Goal: Task Accomplishment & Management: Manage account settings

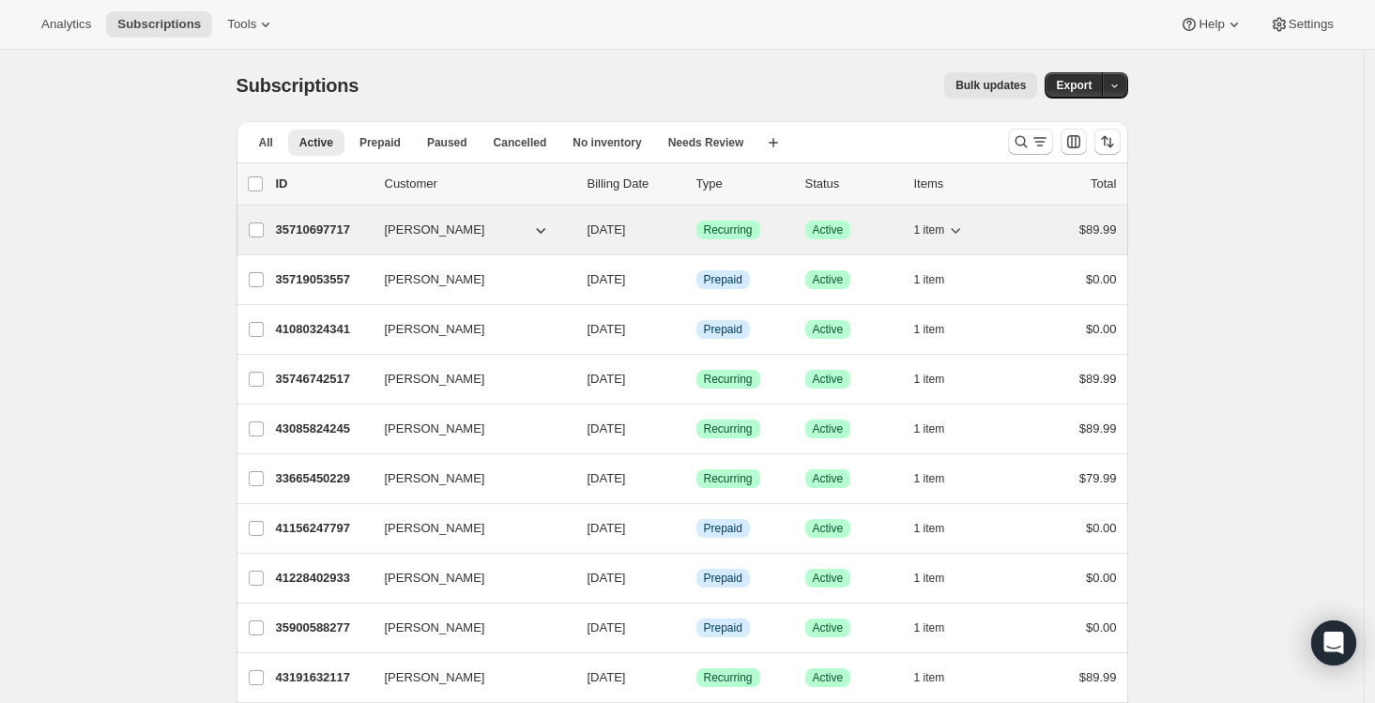
click at [315, 235] on p "35710697717" at bounding box center [323, 230] width 94 height 19
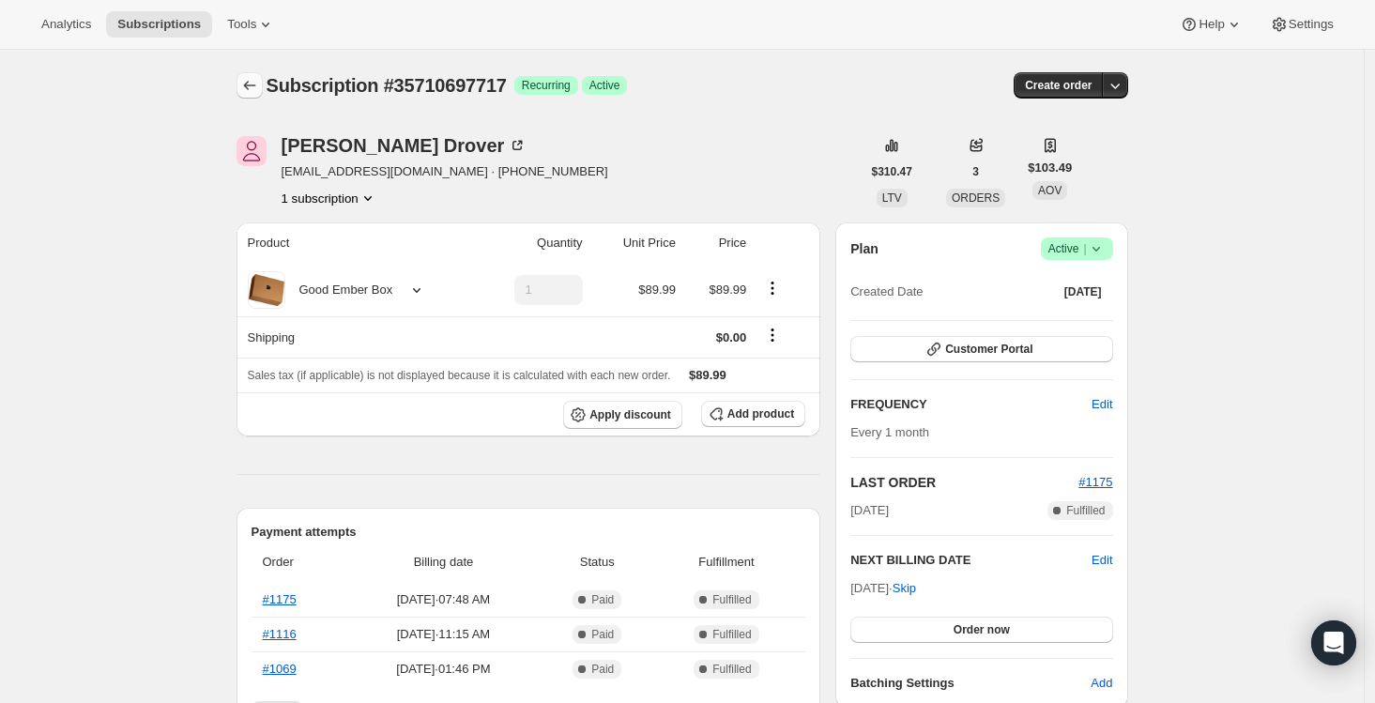
click at [249, 83] on icon "Subscriptions" at bounding box center [249, 85] width 19 height 19
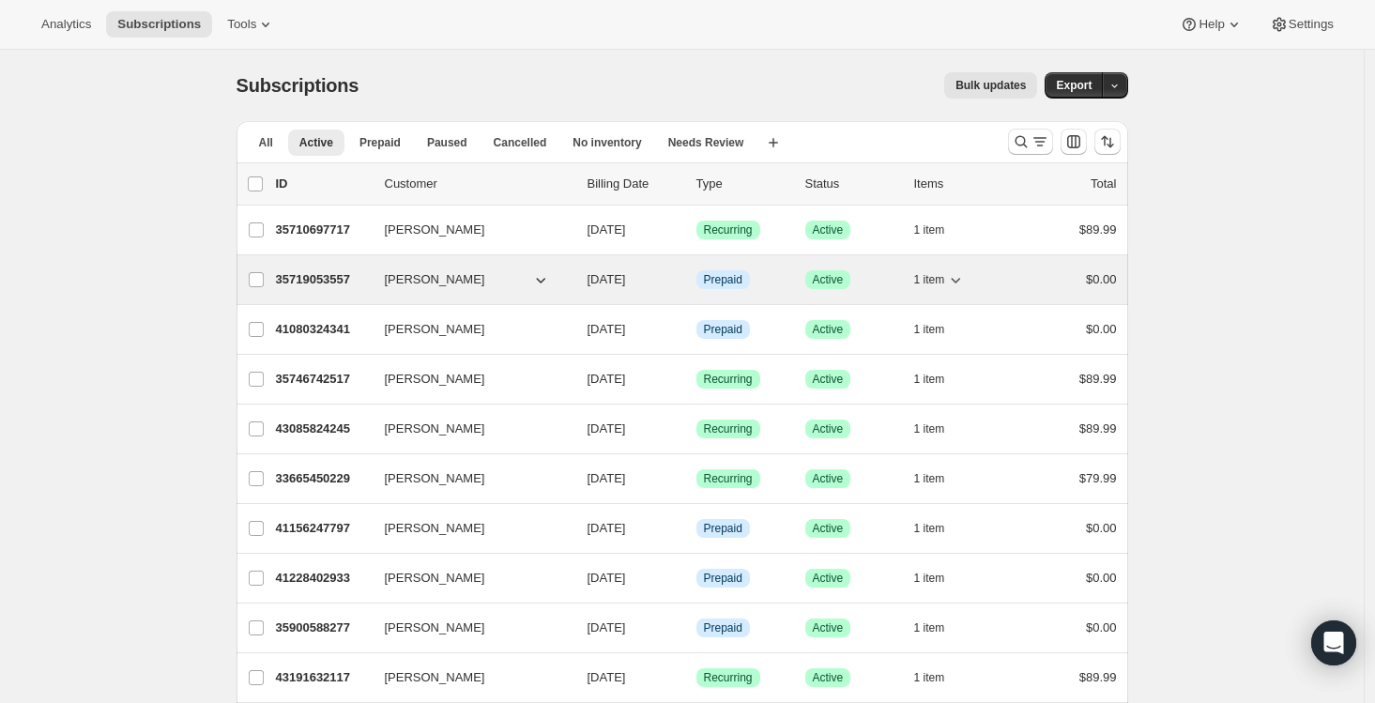
click at [312, 287] on p "35719053557" at bounding box center [323, 279] width 94 height 19
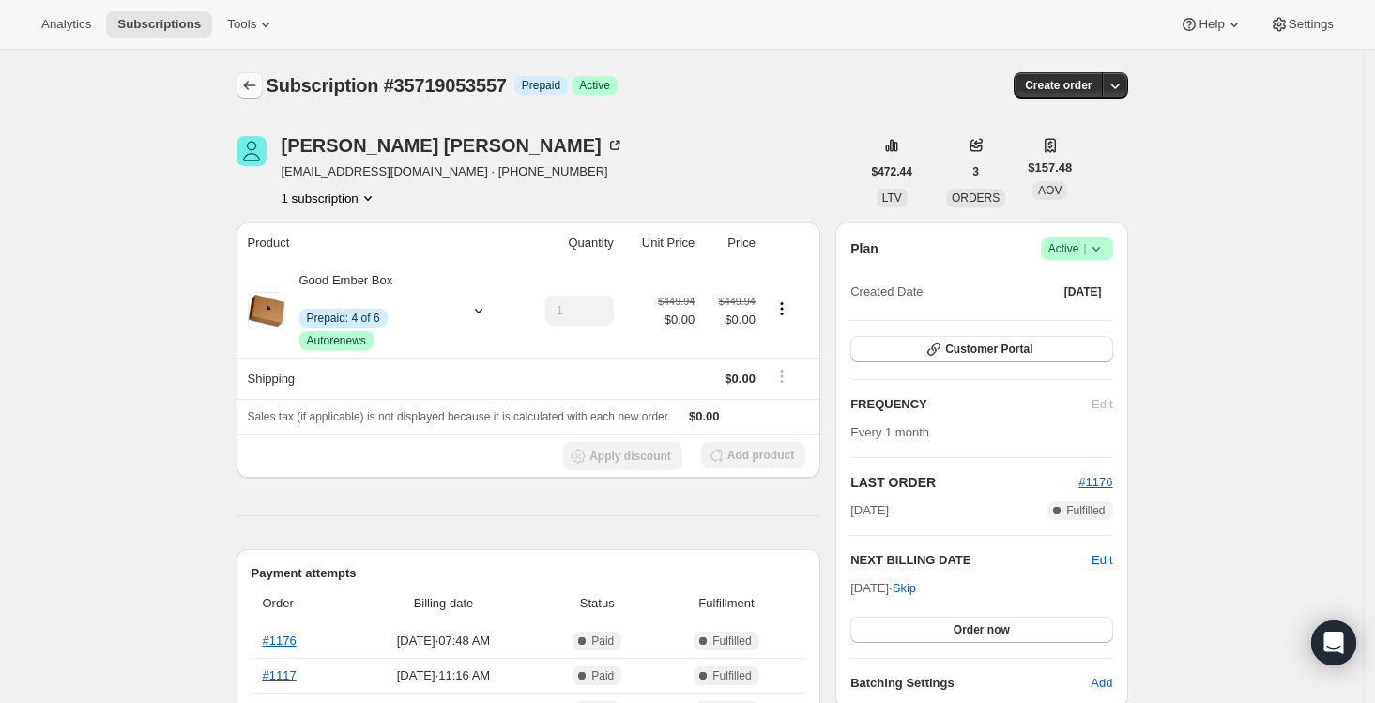
click at [255, 85] on icon "Subscriptions" at bounding box center [249, 85] width 12 height 9
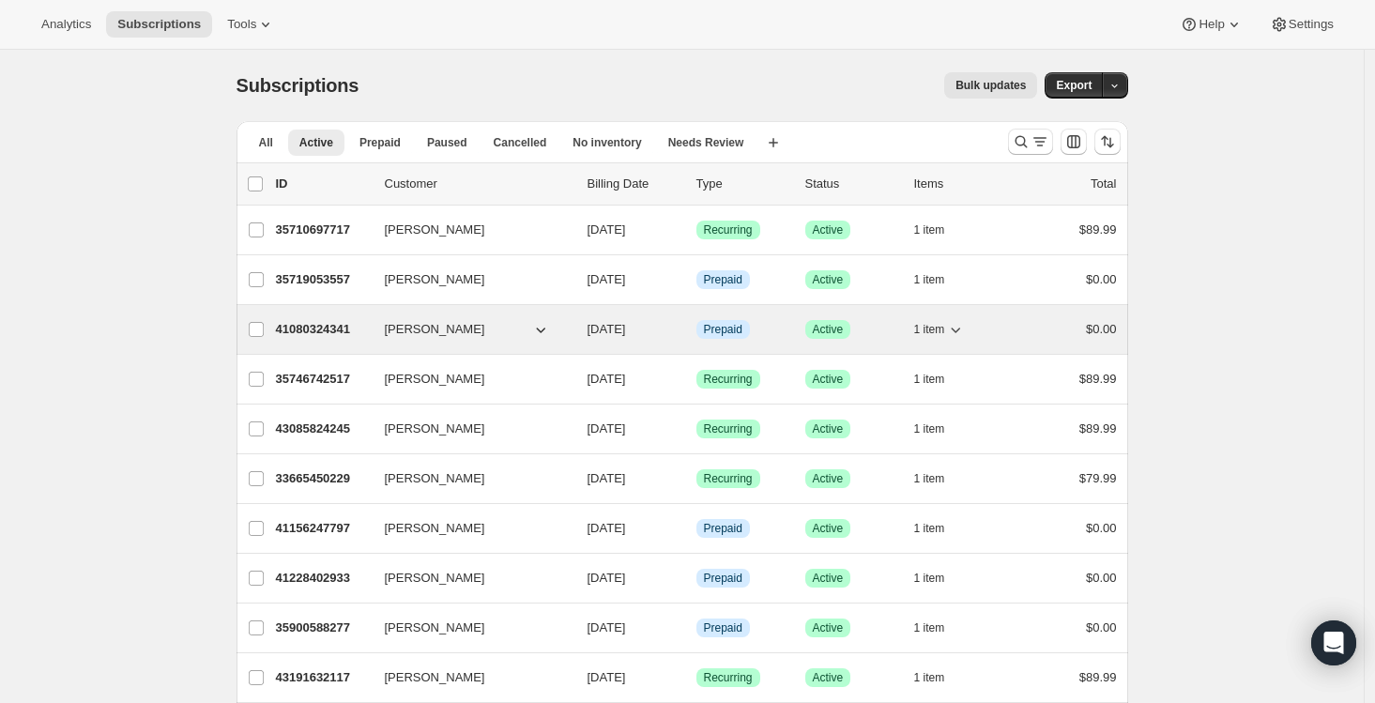
click at [336, 331] on p "41080324341" at bounding box center [323, 329] width 94 height 19
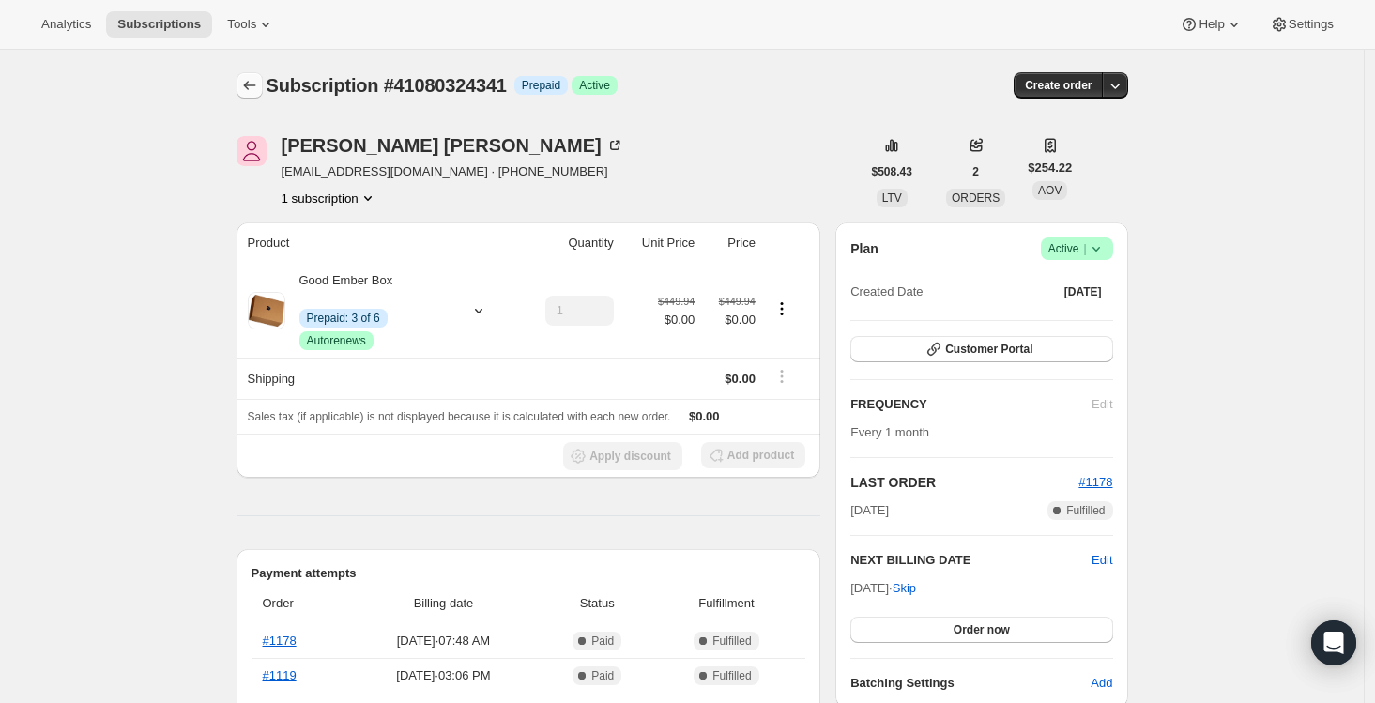
click at [249, 83] on icon "Subscriptions" at bounding box center [249, 85] width 19 height 19
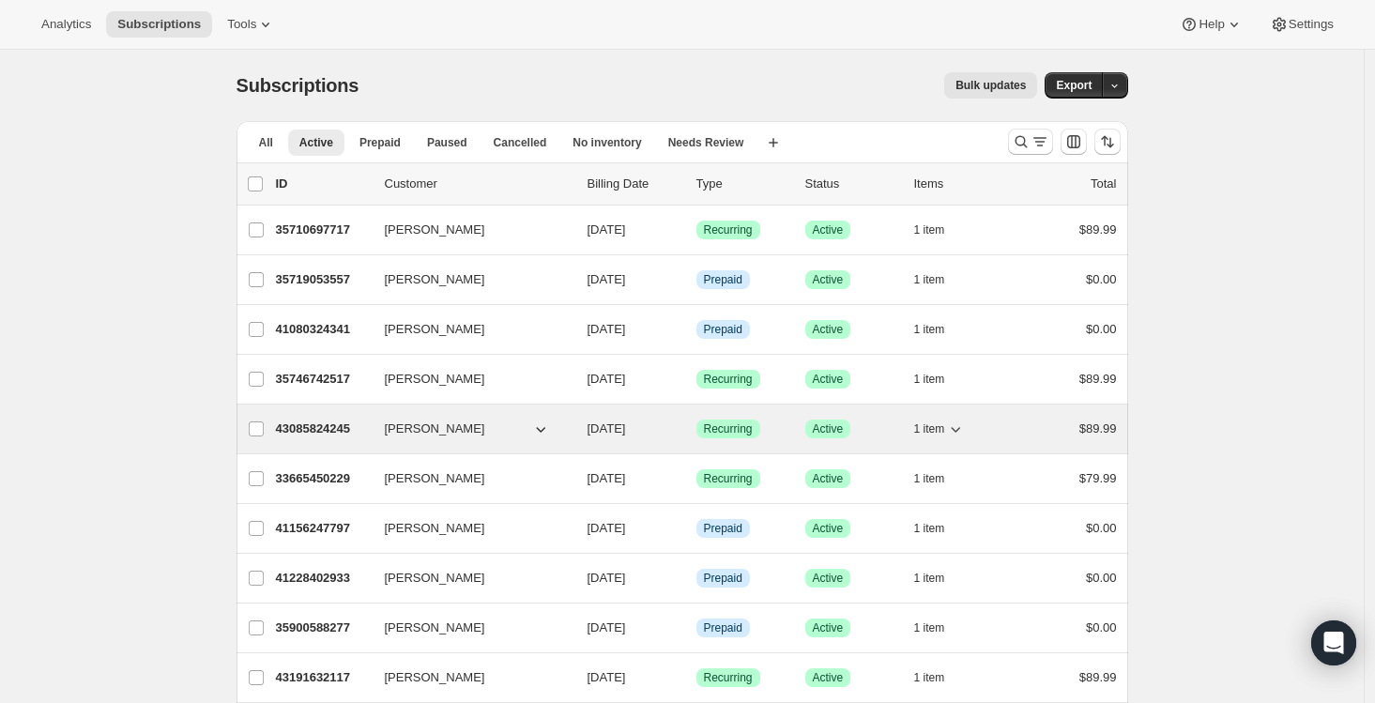
click at [319, 430] on p "43085824245" at bounding box center [323, 429] width 94 height 19
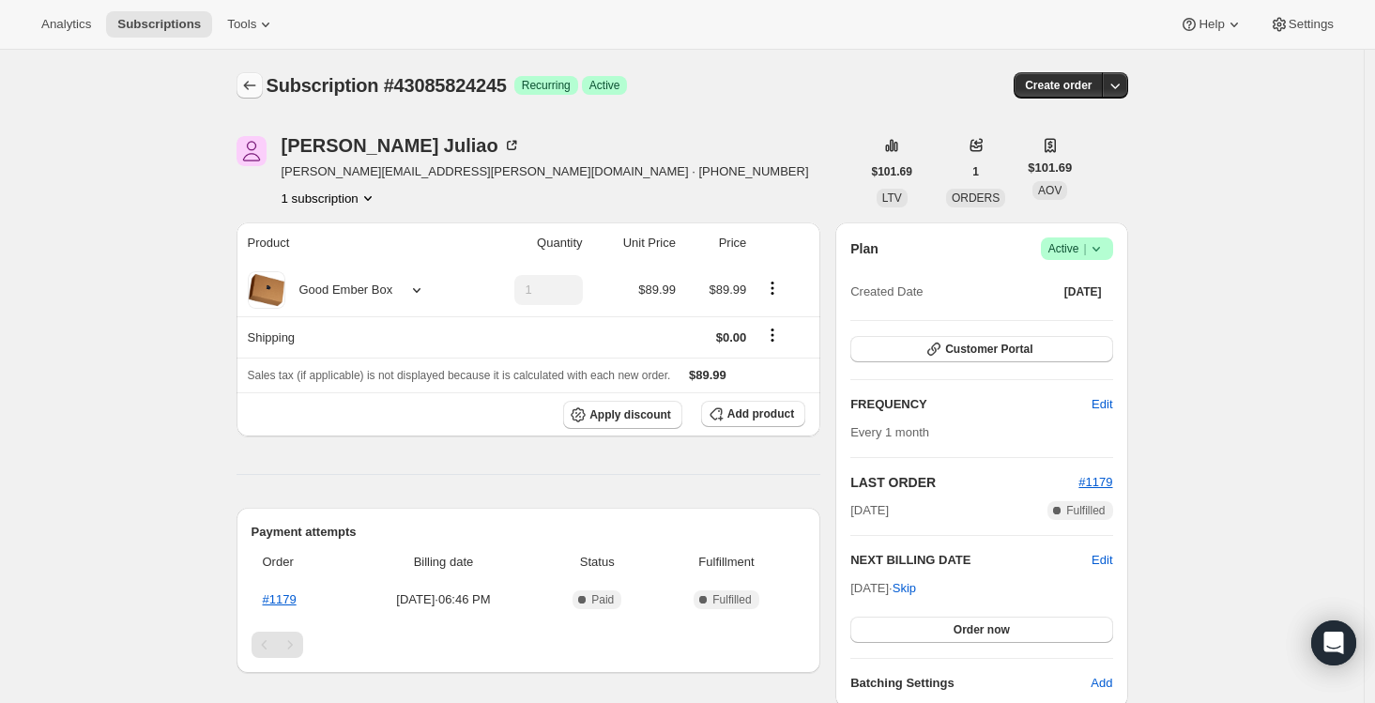
click at [249, 81] on icon "Subscriptions" at bounding box center [249, 85] width 19 height 19
